Goal: Register for event/course

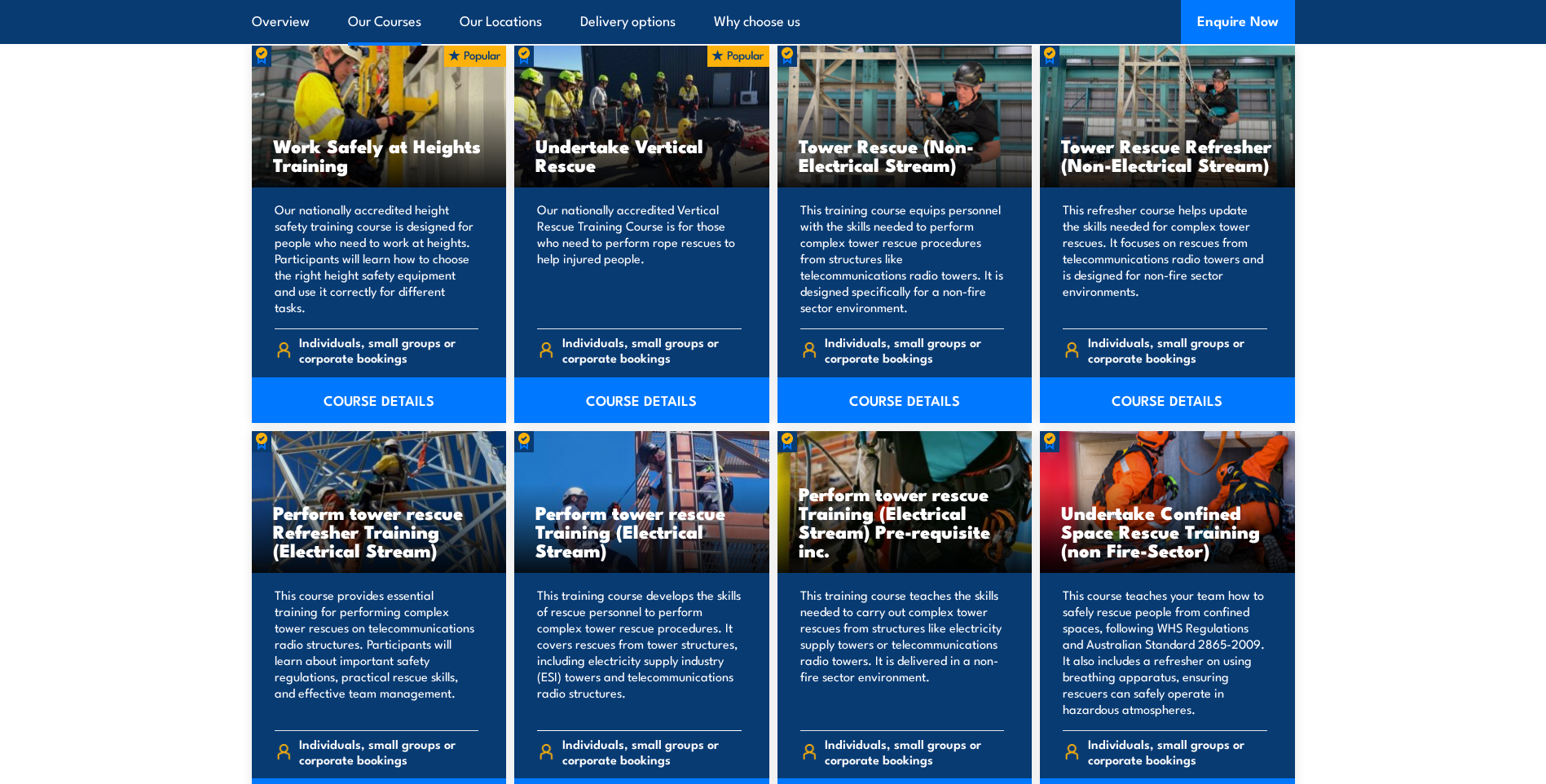
scroll to position [1141, 0]
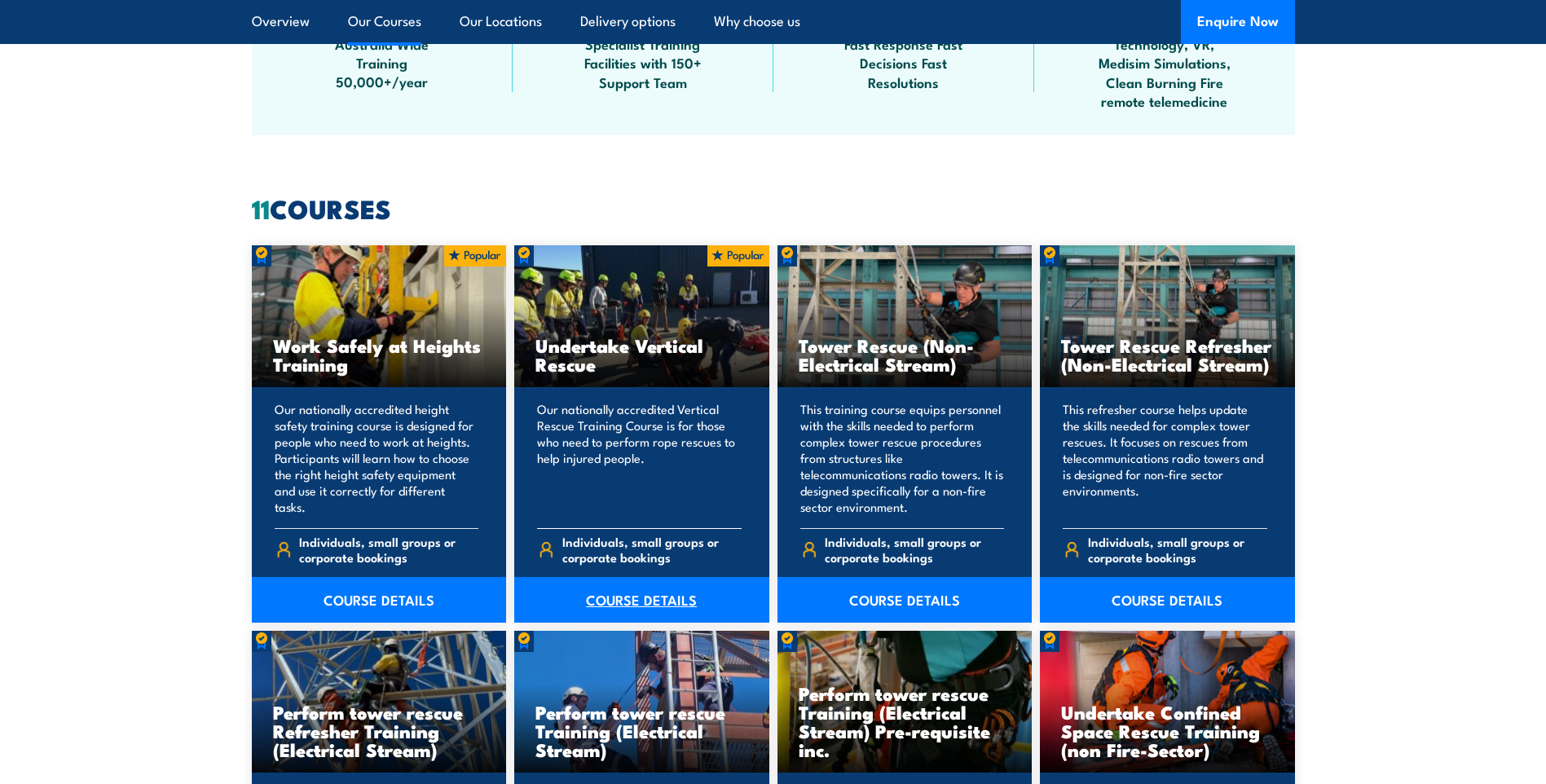
click at [683, 601] on link "COURSE DETAILS" at bounding box center [642, 599] width 255 height 46
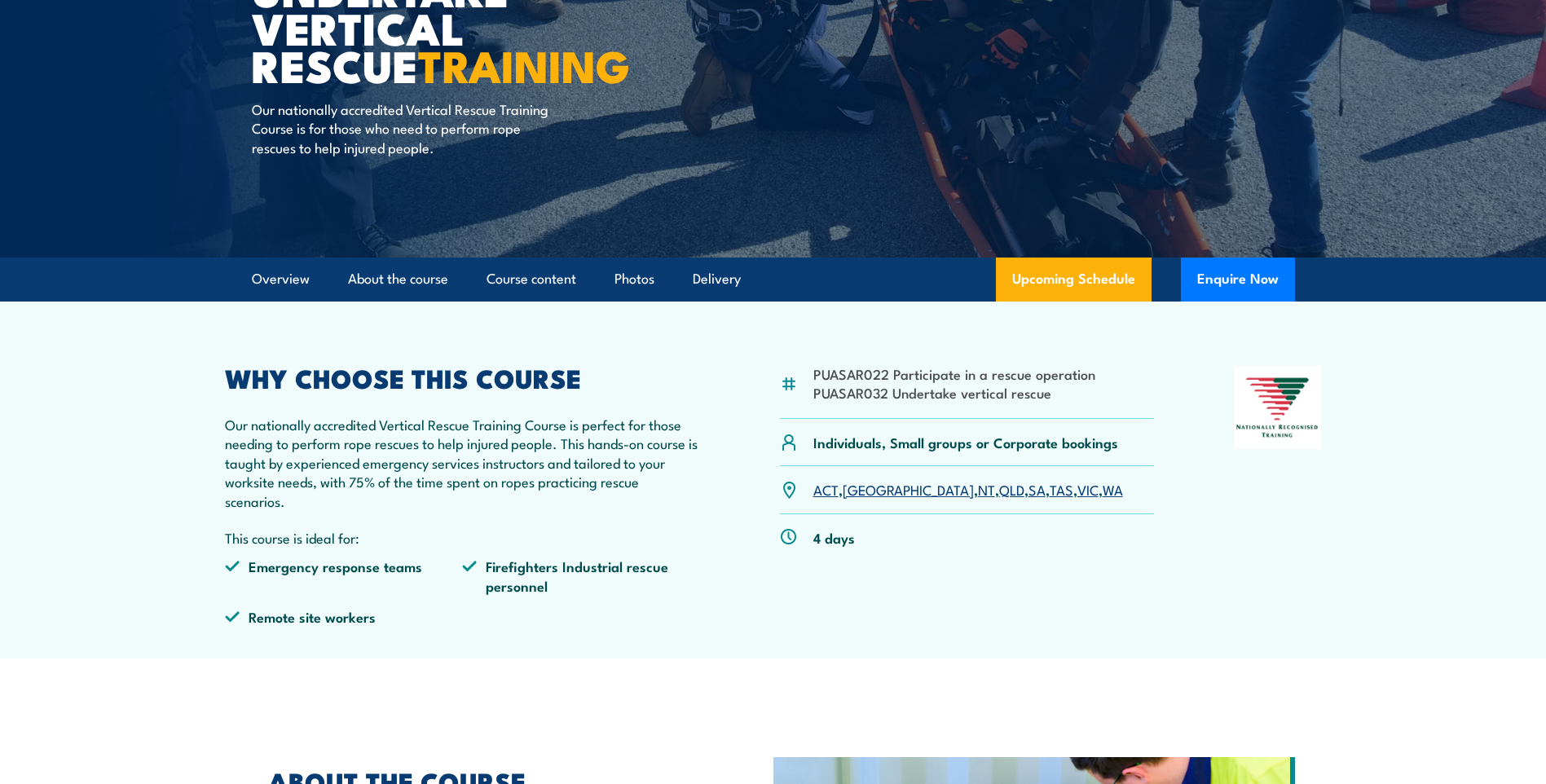
scroll to position [244, 0]
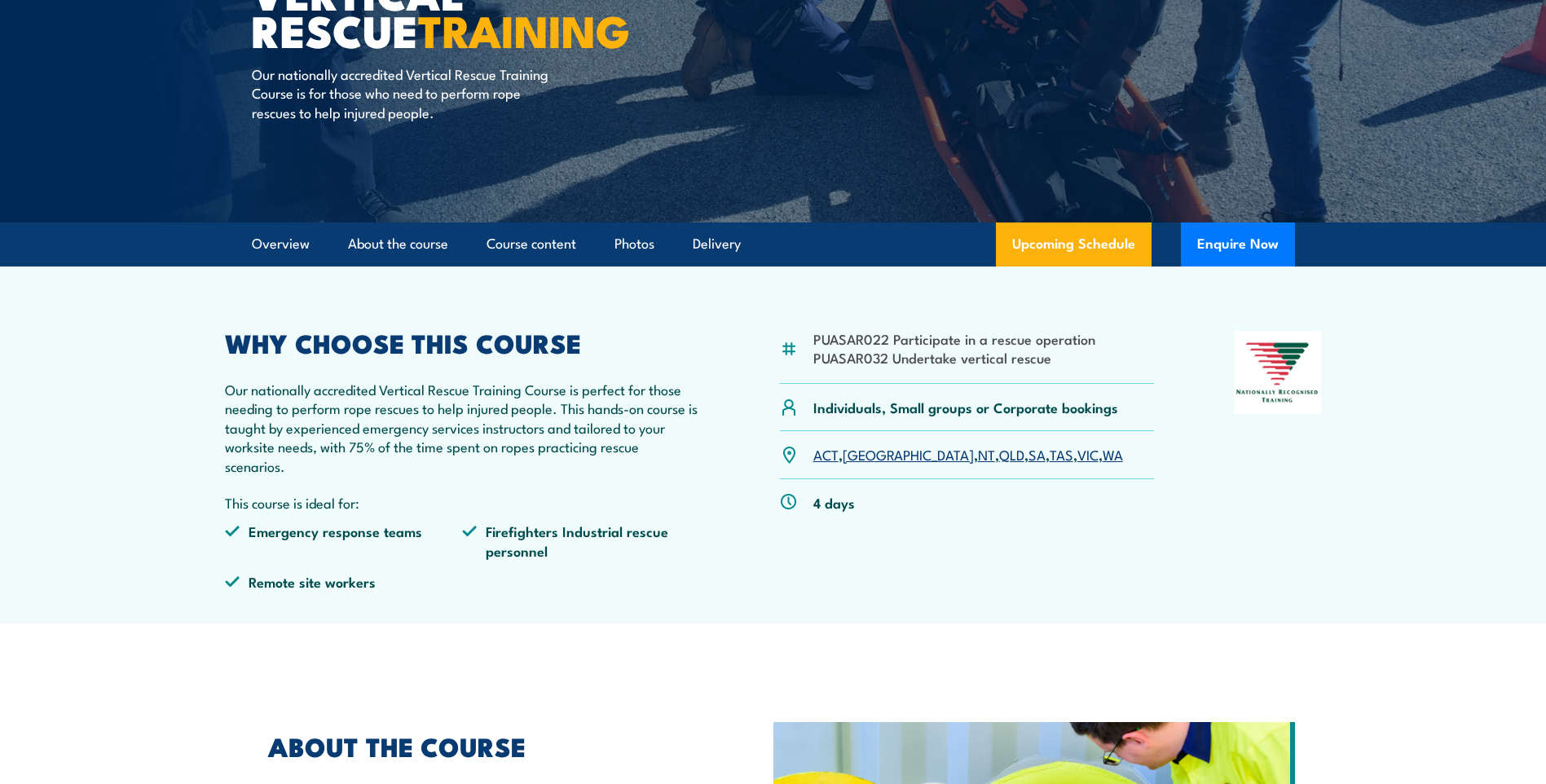
click at [1077, 454] on link "VIC" at bounding box center [1088, 454] width 21 height 19
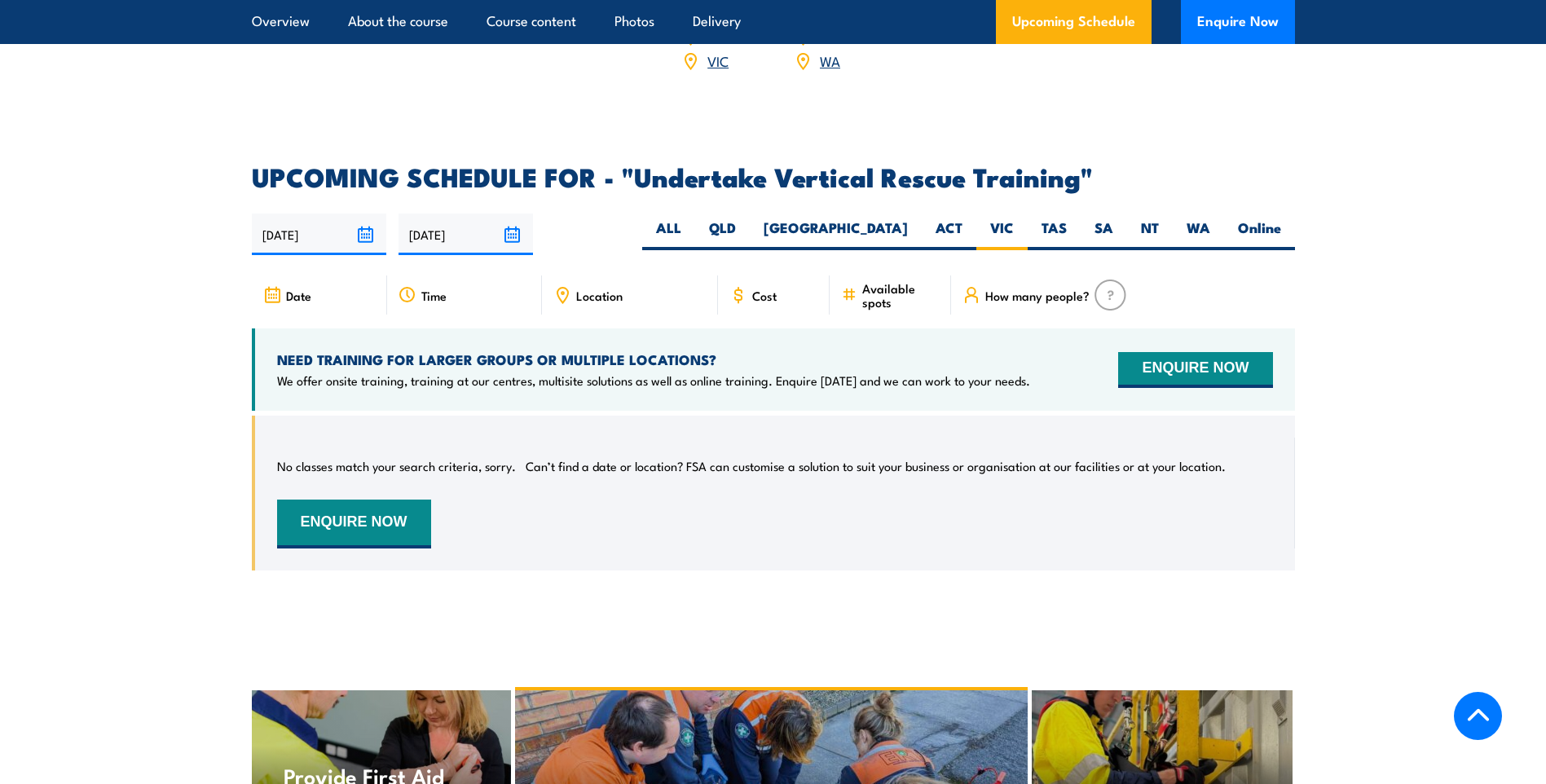
scroll to position [2405, 0]
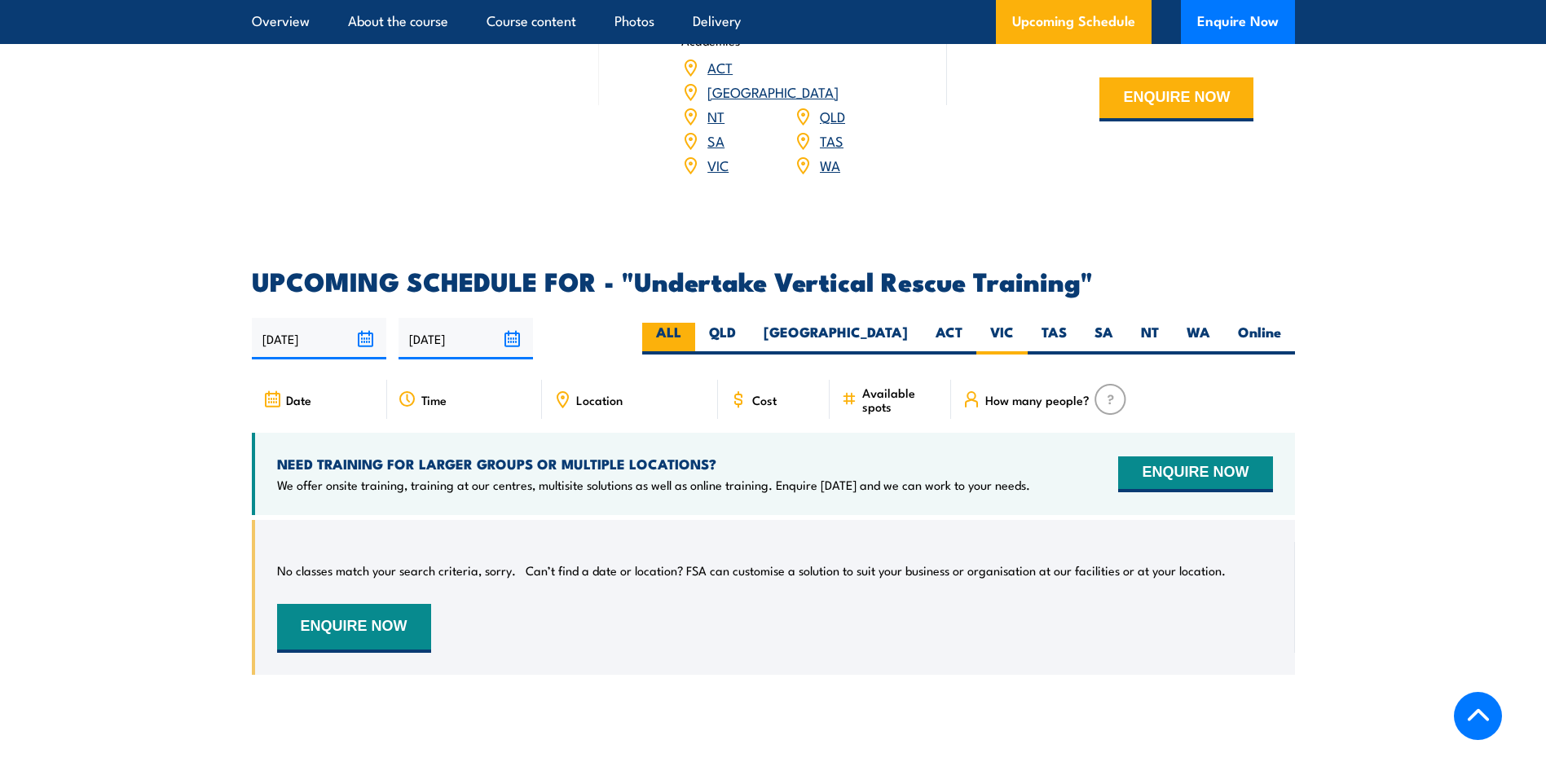
click at [696, 323] on label "ALL" at bounding box center [668, 338] width 53 height 32
click at [692, 323] on input "ALL" at bounding box center [687, 328] width 11 height 11
radio input "true"
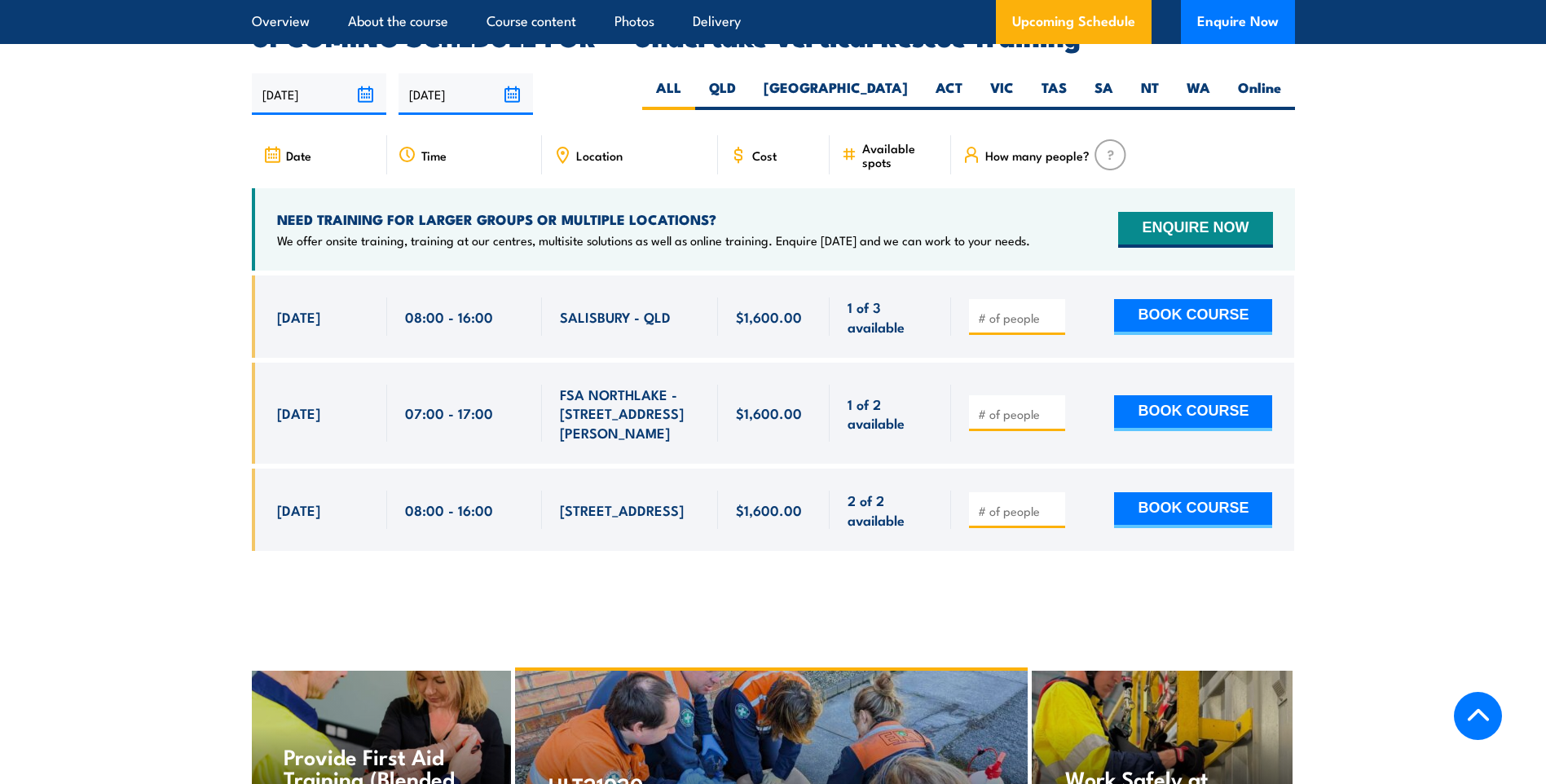
click at [995, 309] on input "number" at bounding box center [1018, 317] width 82 height 17
type input "3"
click at [1010, 322] on div "3 BOOK COURSE" at bounding box center [1123, 316] width 343 height 83
drag, startPoint x: 1027, startPoint y: 293, endPoint x: 886, endPoint y: 292, distance: 141.0
click at [886, 292] on div "[DATE] 08:00 - 08:00" at bounding box center [773, 316] width 1043 height 83
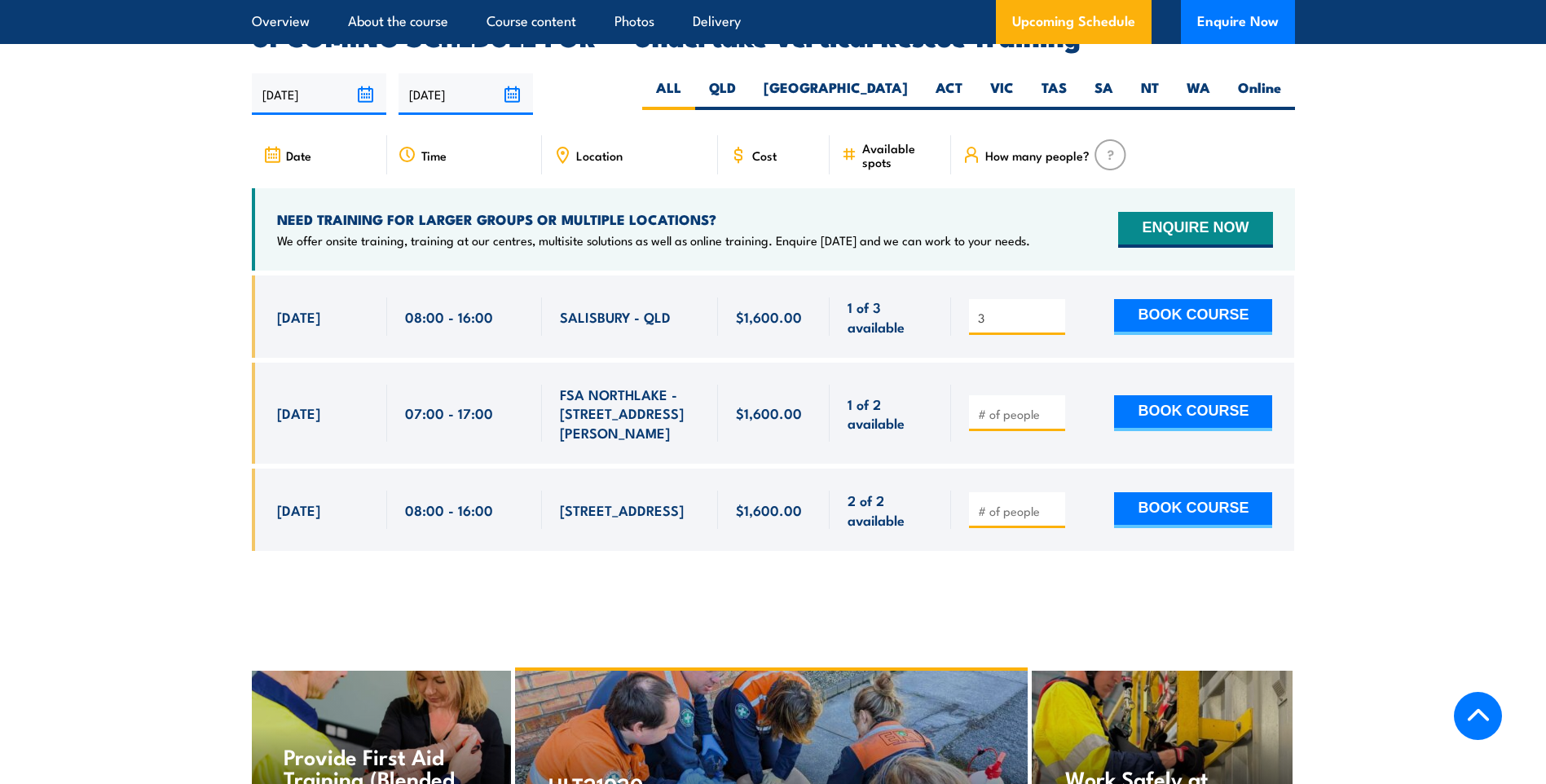
click at [1443, 287] on section "UPCOMING SCHEDULE FOR - "Undertake Vertical Rescue Training" [DATE] [DATE]" at bounding box center [773, 300] width 1546 height 551
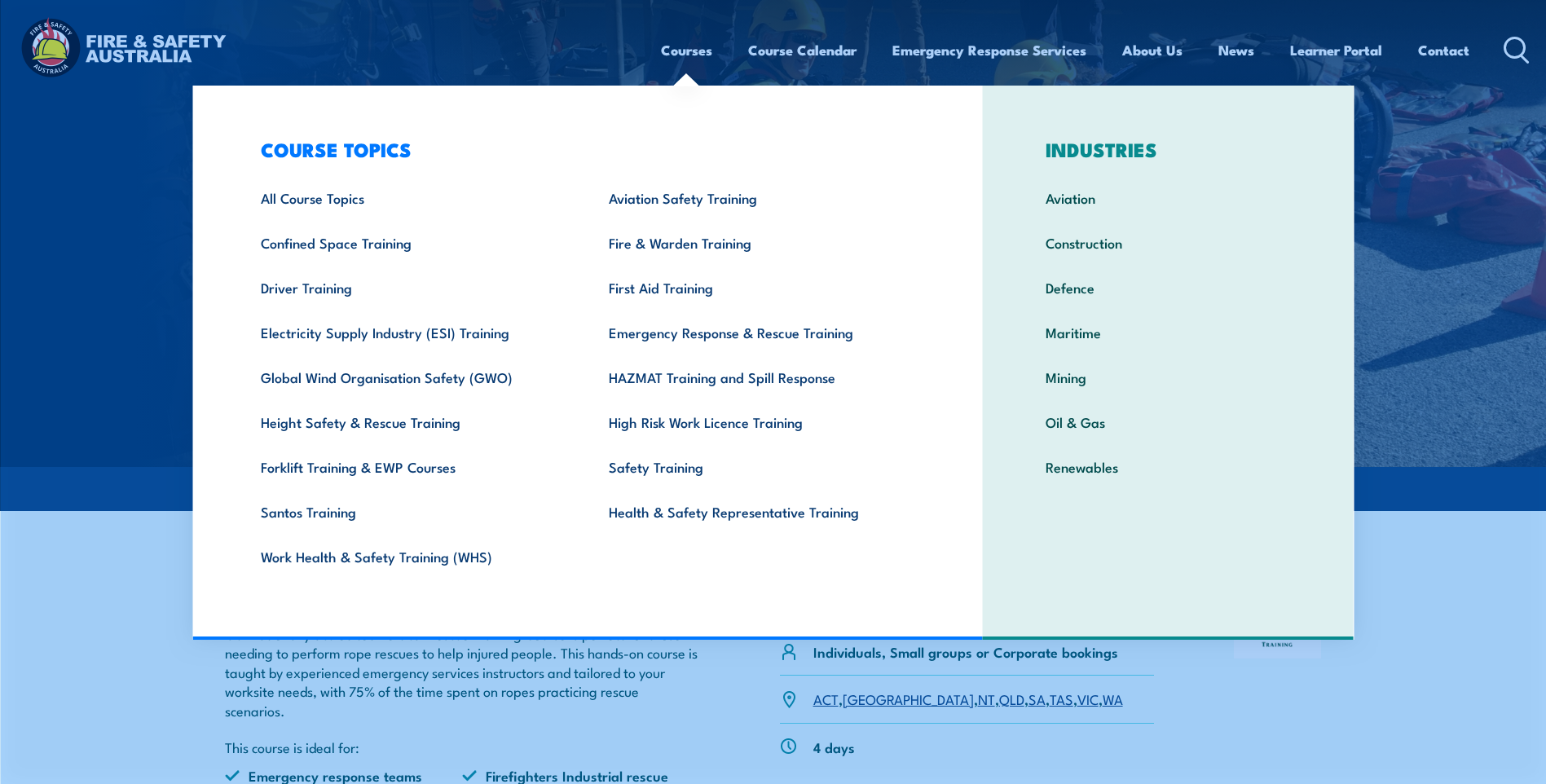
click at [119, 198] on img at bounding box center [773, 233] width 1546 height 467
